Goal: Task Accomplishment & Management: Use online tool/utility

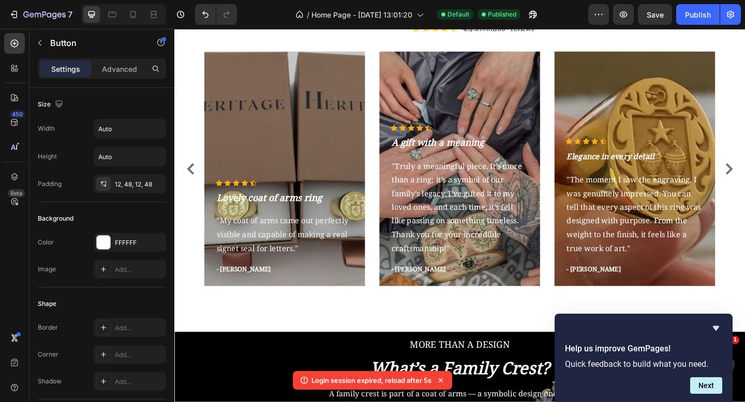
scroll to position [451, 0]
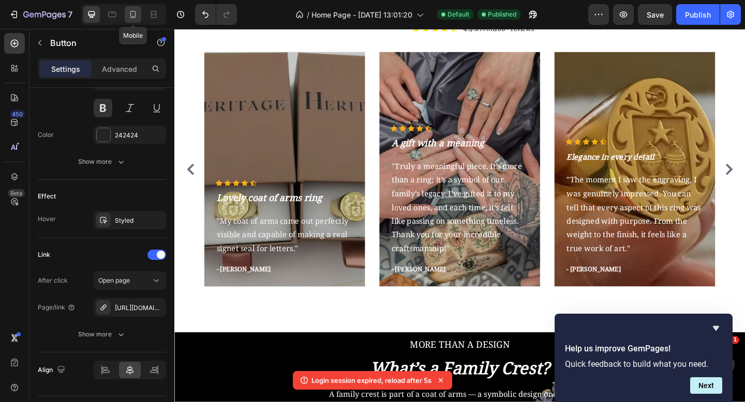
click at [131, 21] on div at bounding box center [133, 14] width 17 height 17
type input "14"
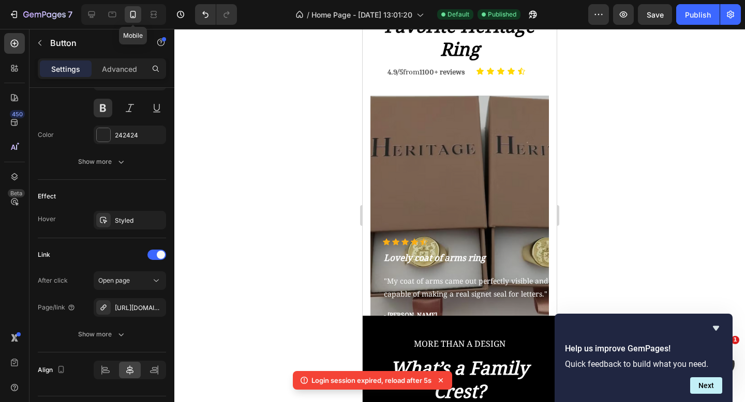
scroll to position [1439, 0]
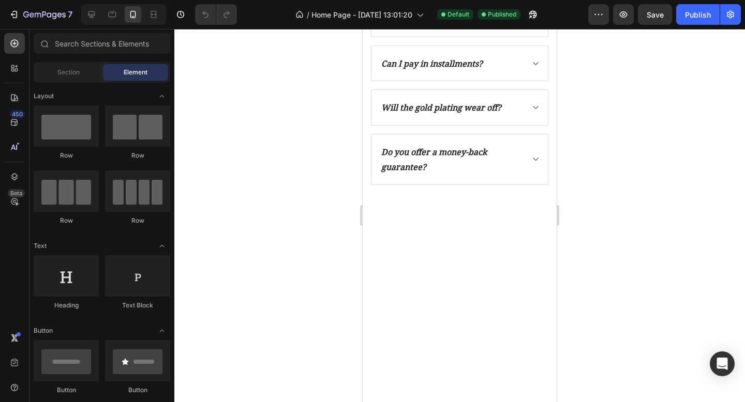
scroll to position [2457, 0]
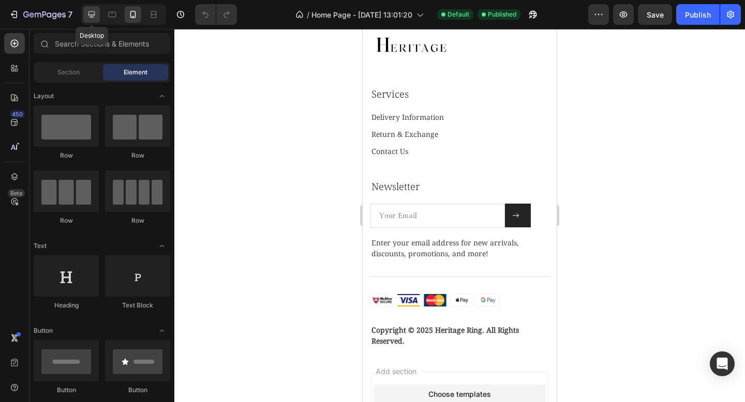
click at [89, 15] on icon at bounding box center [91, 14] width 10 height 10
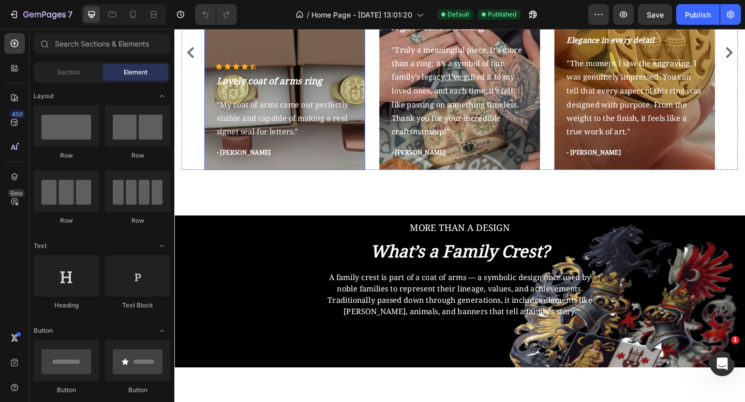
scroll to position [1430, 0]
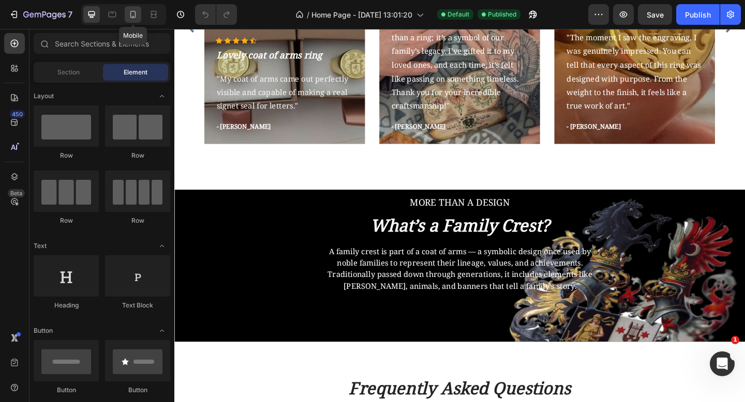
click at [130, 18] on icon at bounding box center [133, 14] width 10 height 10
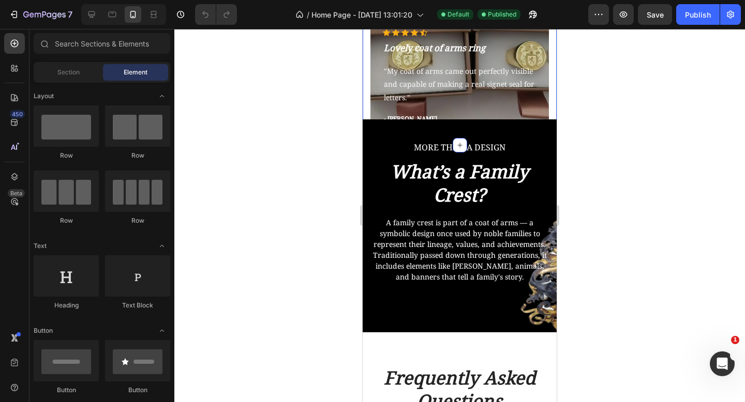
click at [363, 97] on div "Icon Icon Icon Icon Icon Icon List Hoz Lovely coat of arms ring Text block "My …" at bounding box center [460, 22] width 194 height 246
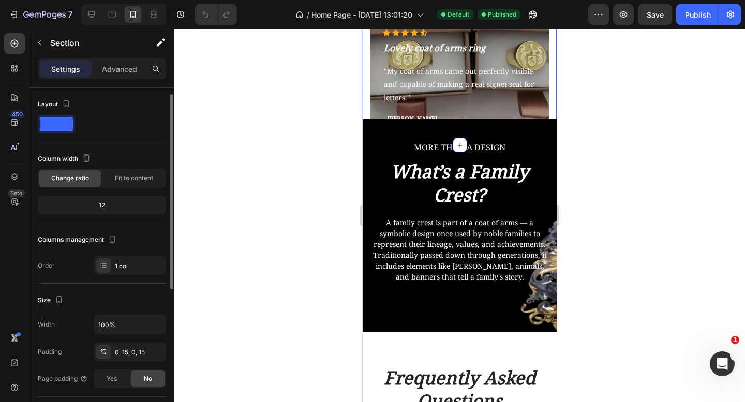
scroll to position [108, 0]
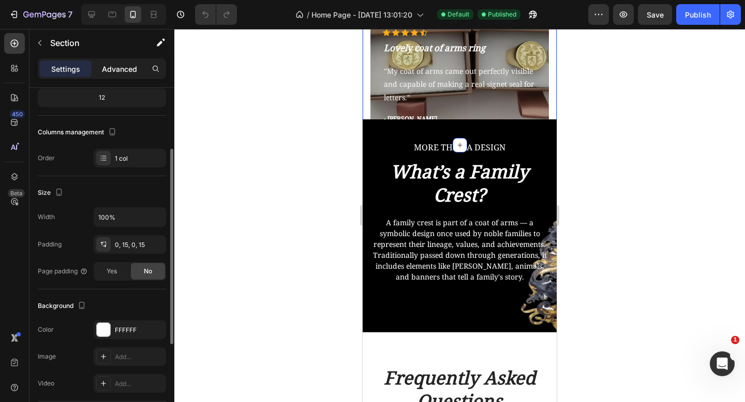
click at [111, 77] on div "Advanced" at bounding box center [120, 69] width 52 height 17
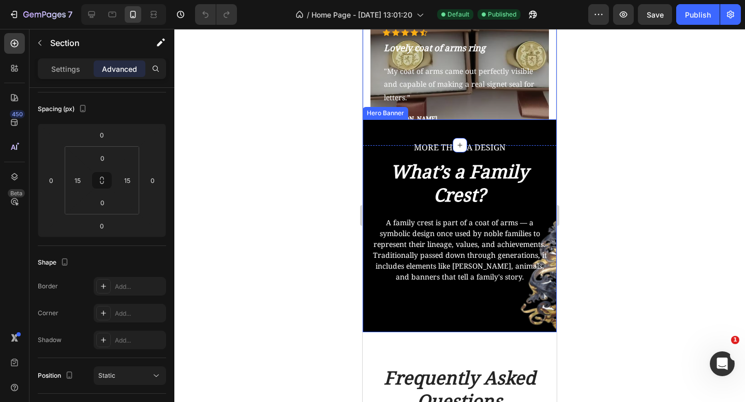
click at [372, 135] on div "MORE THAN A DESIGN Text block What’s a Family Crest? Heading A family crest is …" at bounding box center [460, 225] width 194 height 213
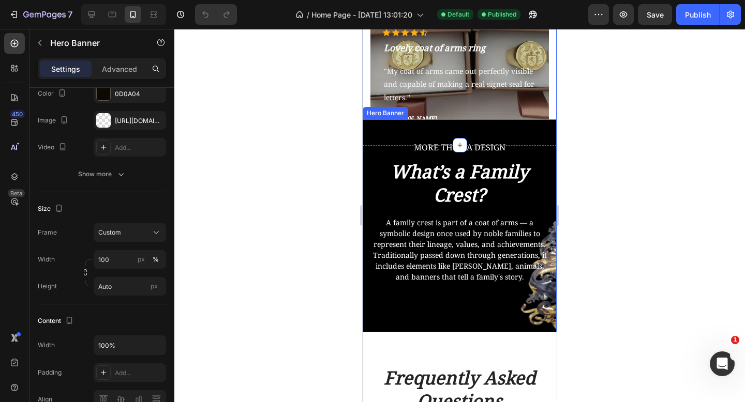
scroll to position [0, 0]
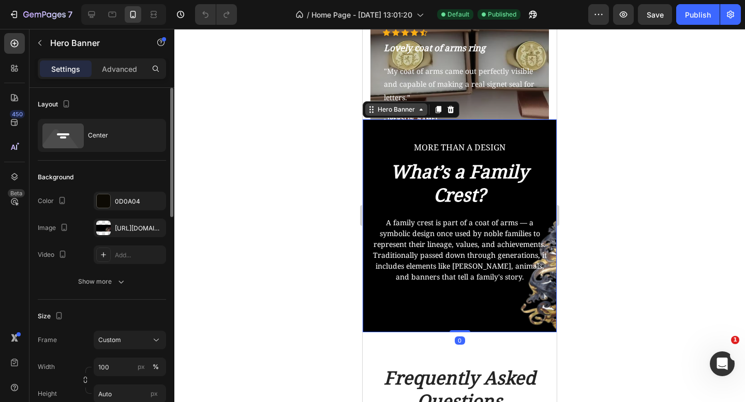
click at [375, 114] on div "Hero Banner" at bounding box center [395, 109] width 41 height 9
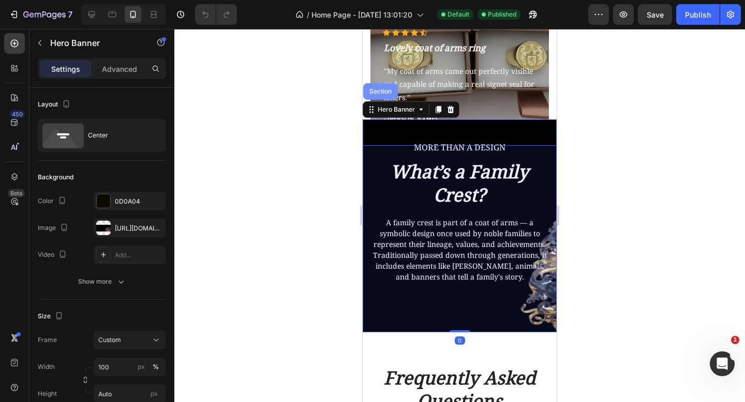
click at [378, 95] on div "Section" at bounding box center [380, 91] width 35 height 17
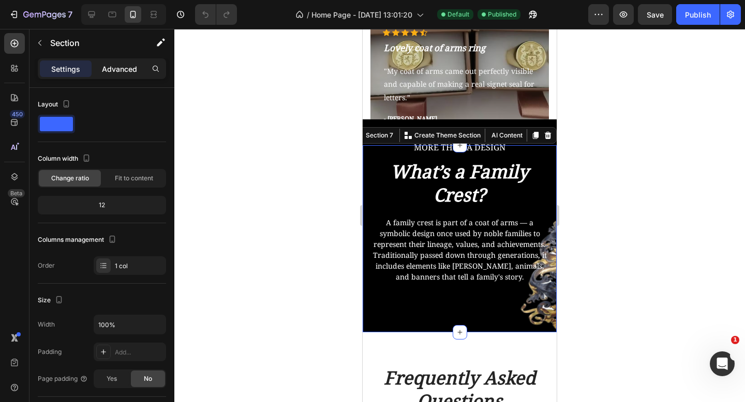
click at [115, 68] on p "Advanced" at bounding box center [119, 69] width 35 height 11
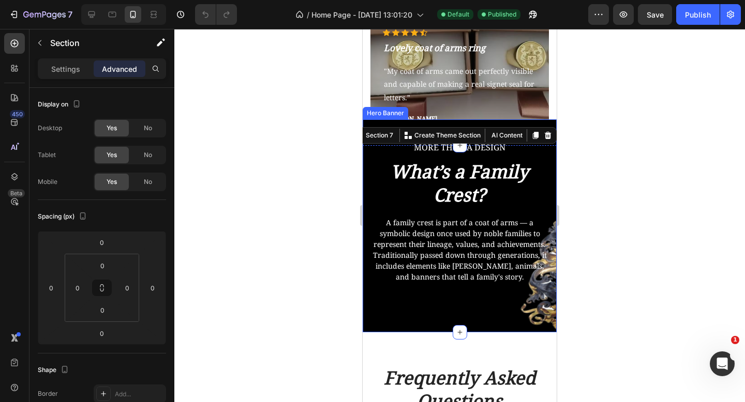
click at [418, 122] on div "MORE THAN A DESIGN Text block What’s a Family Crest? Heading A family crest is …" at bounding box center [460, 225] width 194 height 213
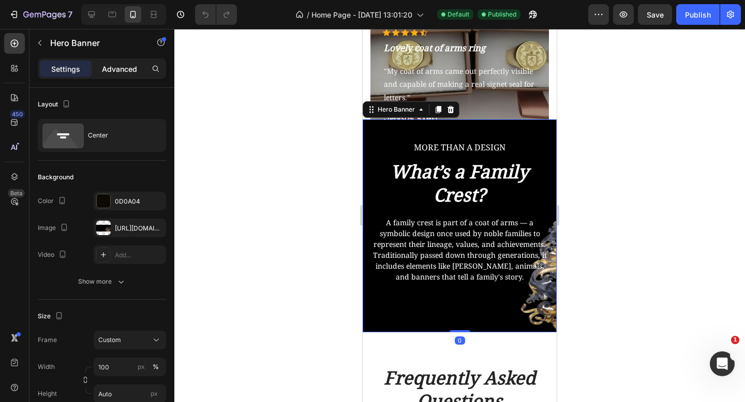
click at [125, 67] on p "Advanced" at bounding box center [119, 69] width 35 height 11
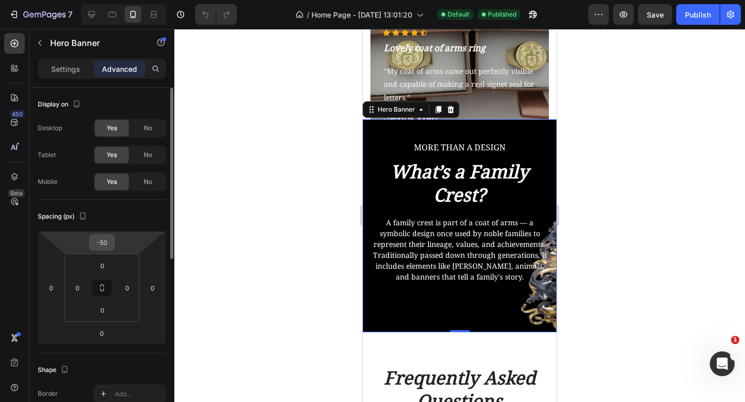
click at [100, 241] on input "-50" at bounding box center [102, 243] width 21 height 16
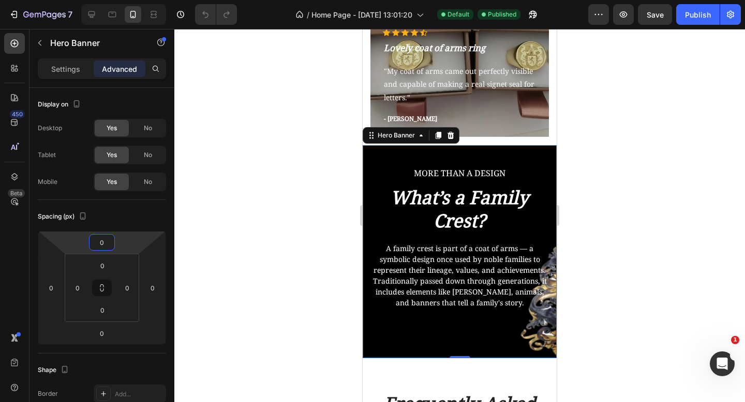
click at [675, 216] on div at bounding box center [459, 215] width 570 height 373
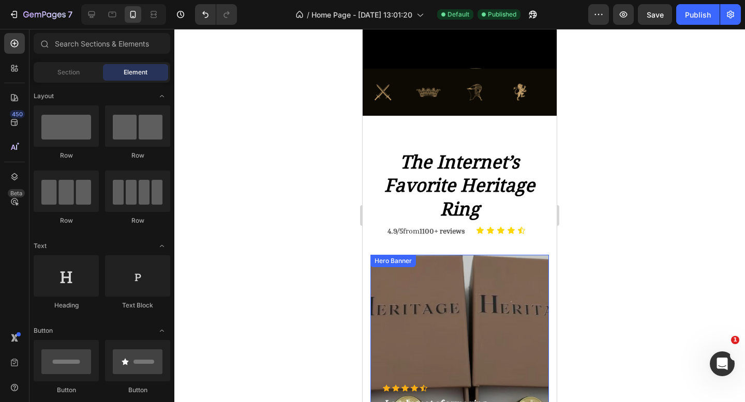
scroll to position [1099, 0]
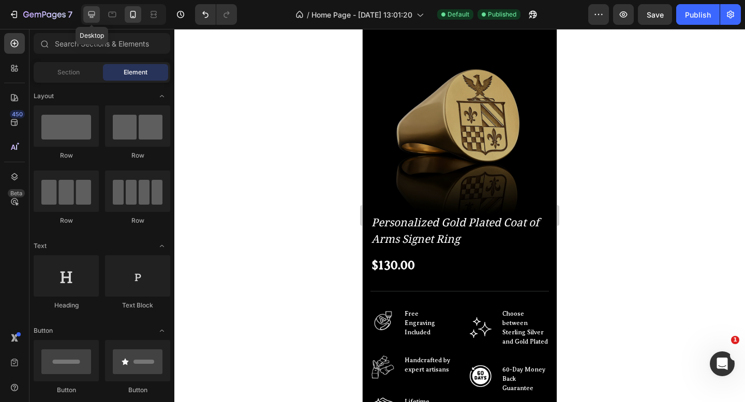
click at [91, 10] on icon at bounding box center [91, 14] width 10 height 10
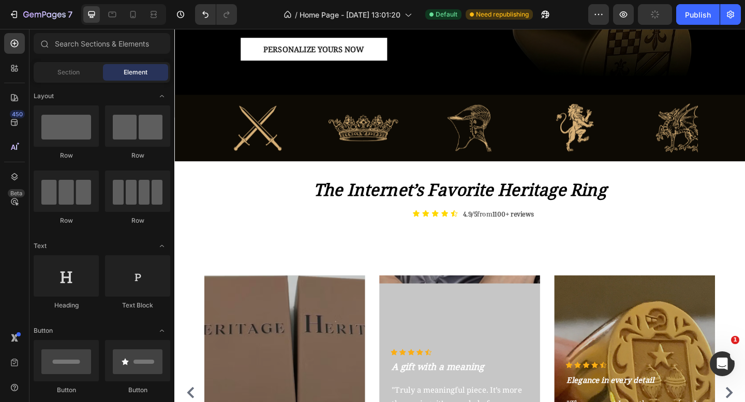
scroll to position [1324, 0]
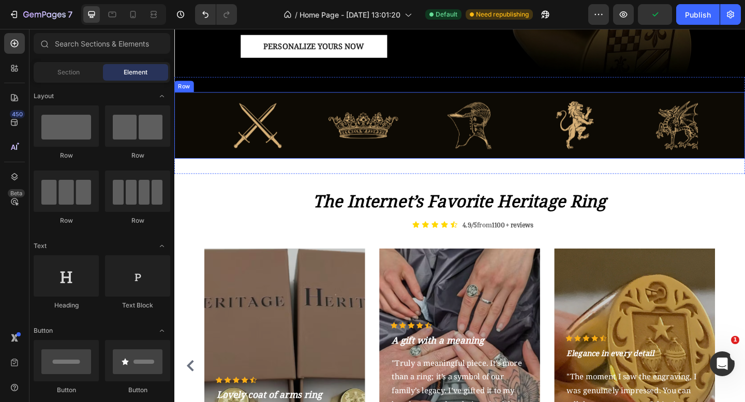
click at [209, 141] on div "Image Row Image Row Image Row Image Row Image Row Carousel Row" at bounding box center [484, 134] width 621 height 72
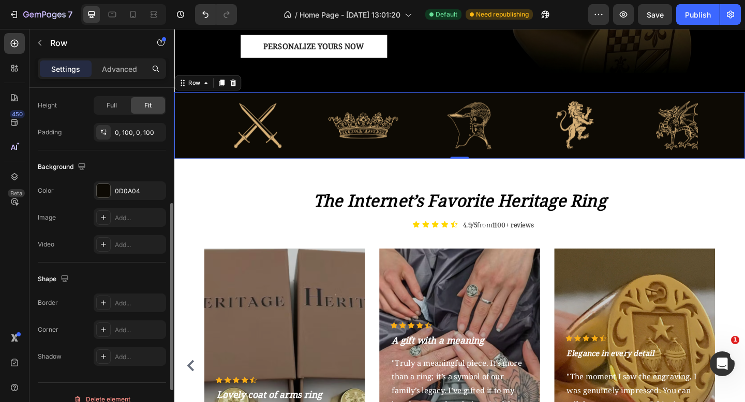
scroll to position [287, 0]
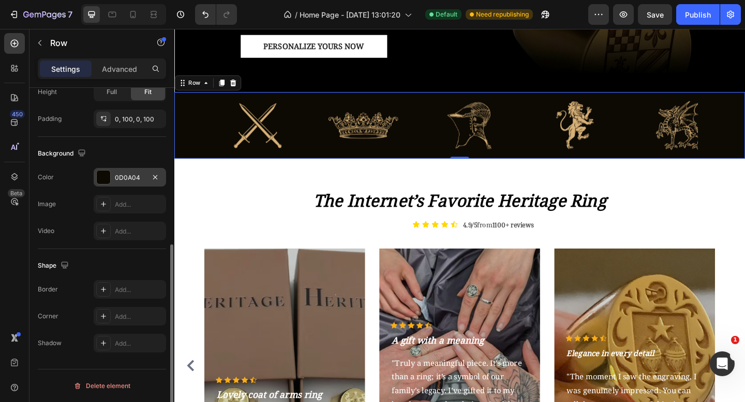
click at [109, 177] on div at bounding box center [103, 177] width 13 height 13
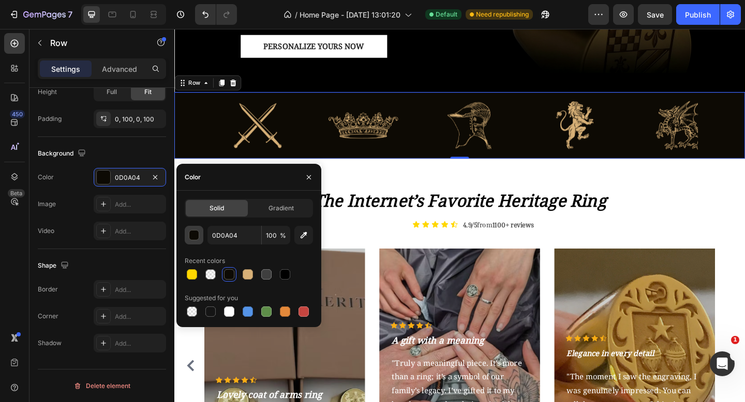
click at [194, 238] on div "button" at bounding box center [194, 236] width 10 height 10
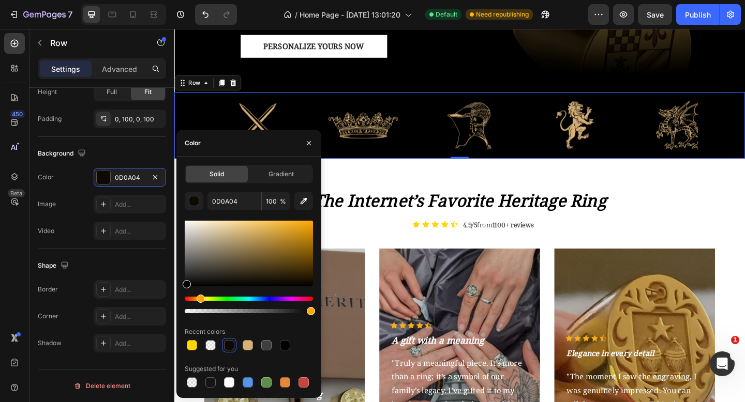
type input "000000"
drag, startPoint x: 212, startPoint y: 235, endPoint x: 181, endPoint y: 291, distance: 64.1
click at [181, 291] on div "Solid Gradient 000000 100 % Recent colors Suggested for you" at bounding box center [248, 277] width 145 height 225
click at [549, 147] on div "Image Row" at bounding box center [513, 130] width 114 height 64
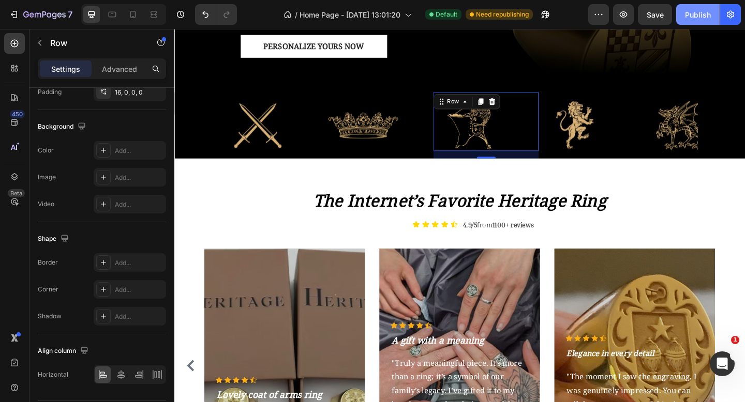
click at [710, 15] on div "Publish" at bounding box center [698, 14] width 26 height 11
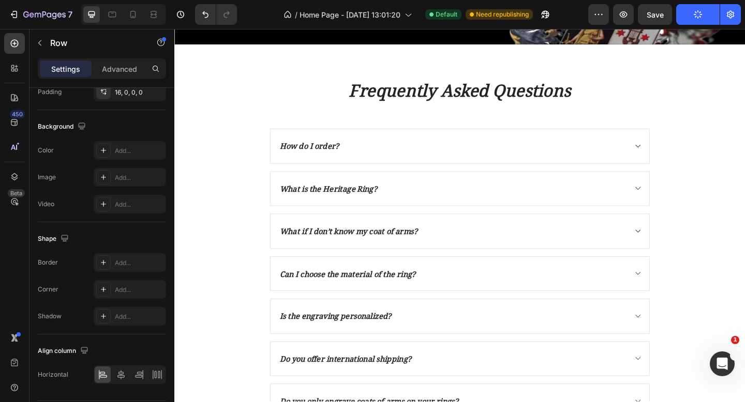
scroll to position [1906, 0]
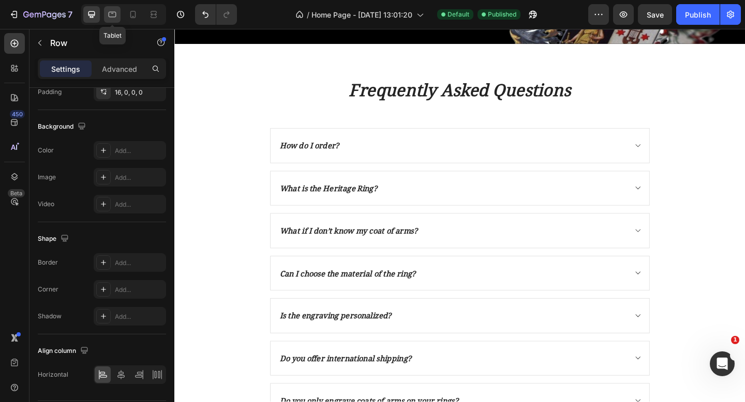
click at [117, 14] on div at bounding box center [112, 14] width 17 height 17
type input "100%"
